Goal: Transaction & Acquisition: Purchase product/service

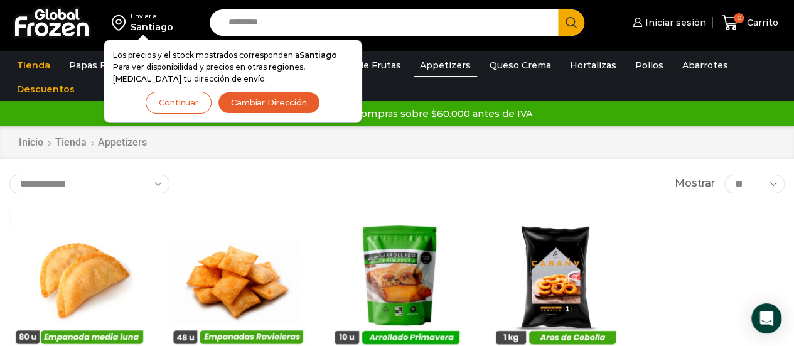
click at [163, 99] on button "Continuar" at bounding box center [179, 103] width 66 height 22
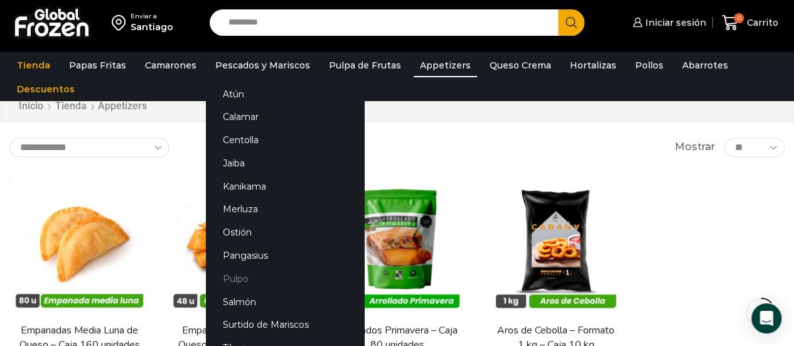
scroll to position [63, 0]
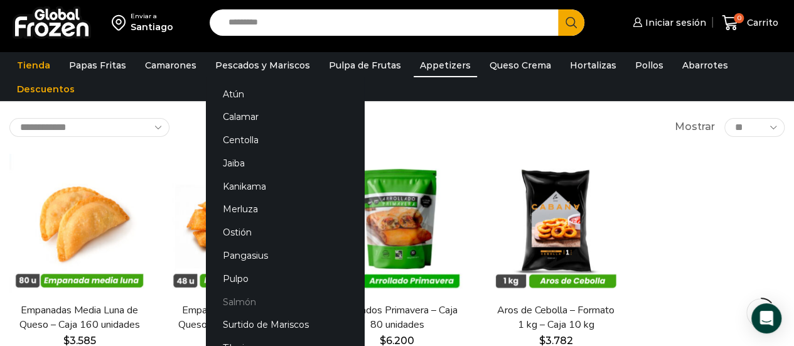
click at [238, 302] on link "Salmón" at bounding box center [285, 301] width 158 height 23
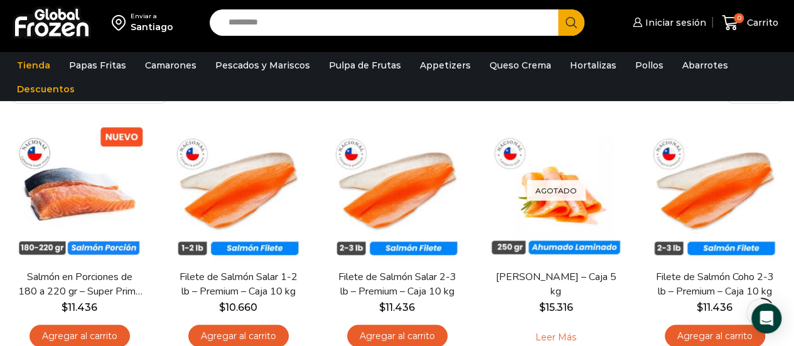
scroll to position [143, 0]
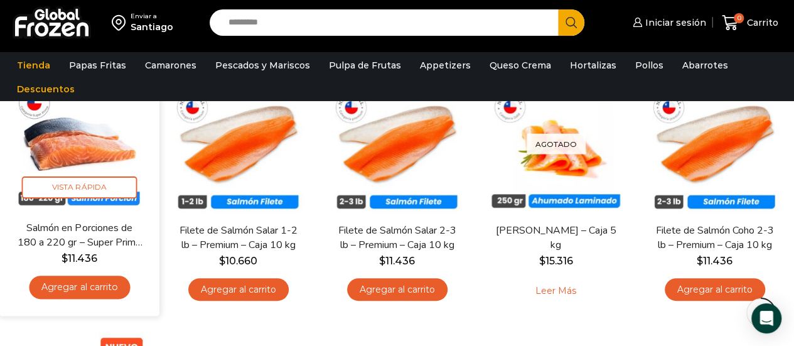
click at [93, 225] on link "Salmón en Porciones de 180 a 220 gr – Super Prime – Caja 5 kg" at bounding box center [79, 235] width 127 height 30
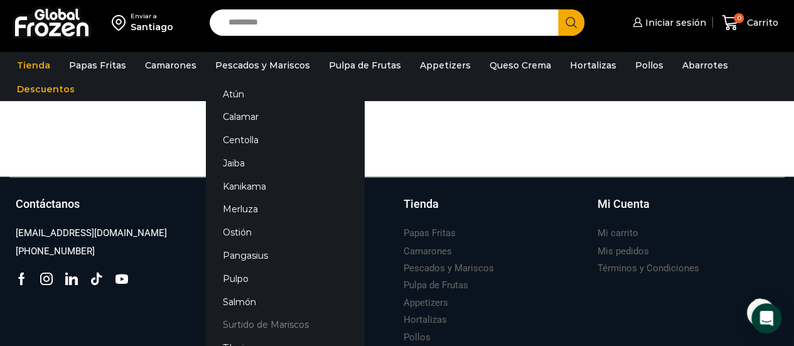
scroll to position [1039, 0]
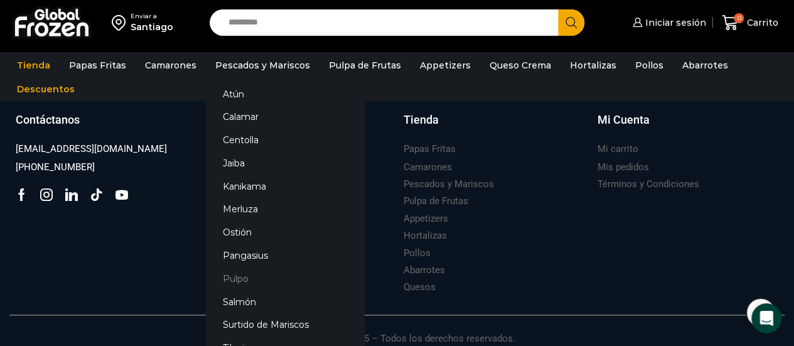
click at [226, 278] on link "Pulpo" at bounding box center [285, 278] width 158 height 23
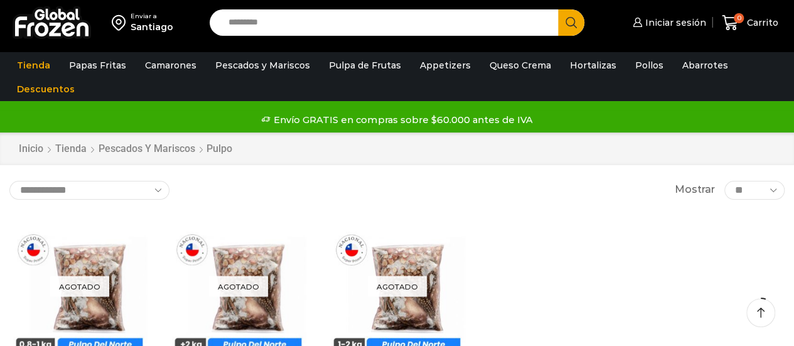
scroll to position [126, 0]
